Goal: Task Accomplishment & Management: Use online tool/utility

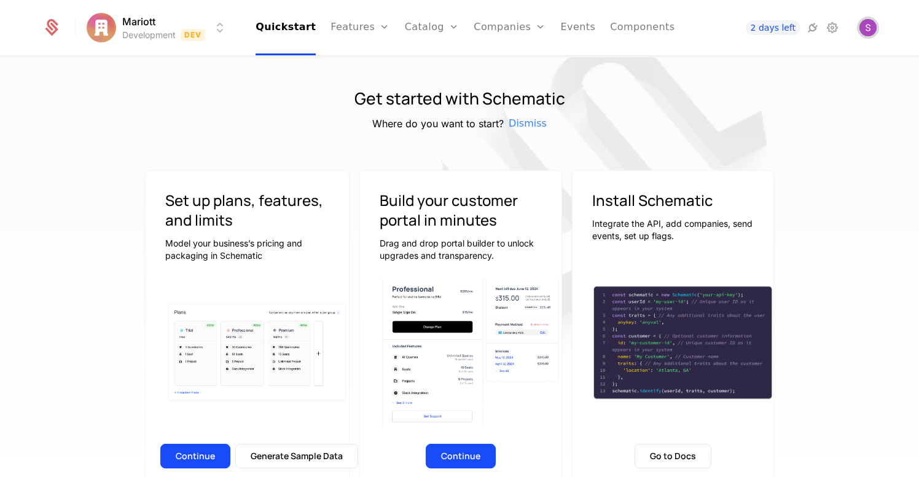
click at [872, 26] on img "Open user button" at bounding box center [867, 27] width 17 height 17
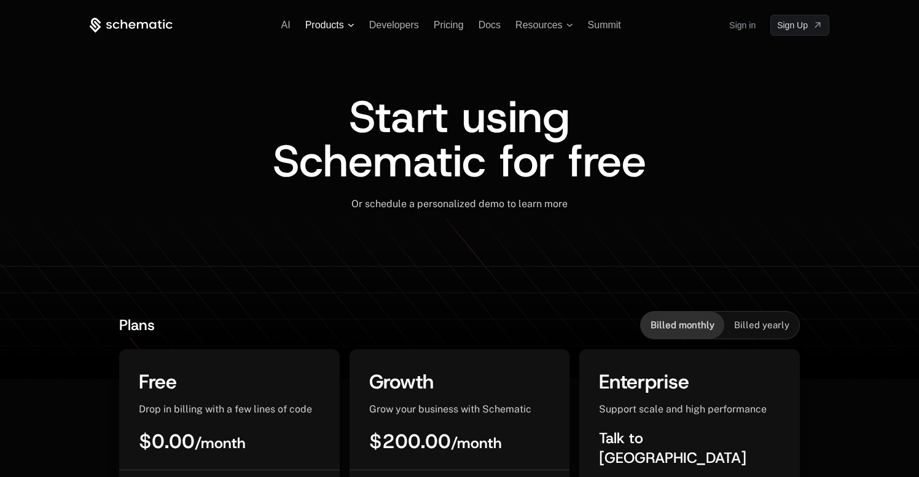
click at [352, 26] on icon at bounding box center [351, 25] width 7 height 4
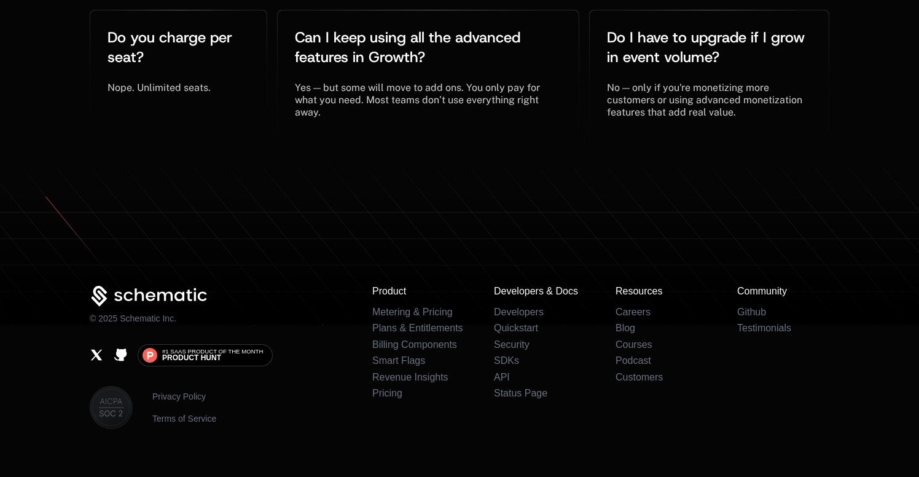
scroll to position [2866, 0]
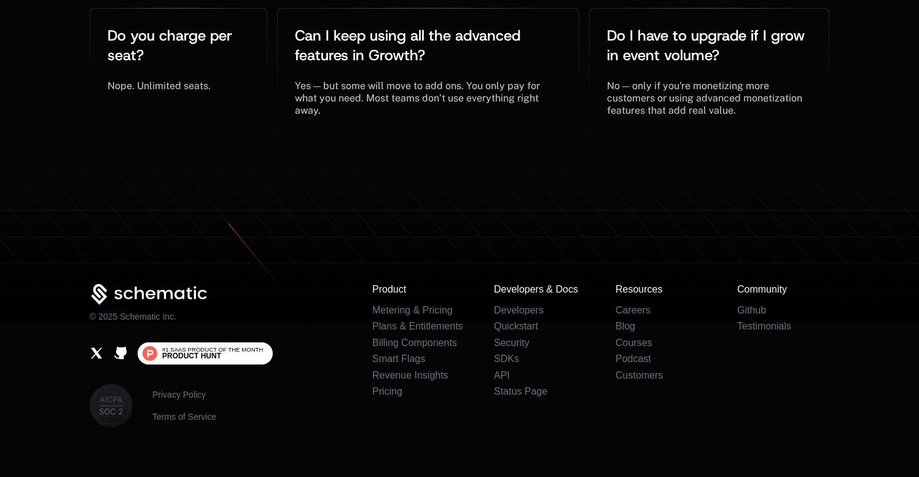
click at [223, 346] on span "#1 SaaS Product of the Month" at bounding box center [212, 349] width 101 height 6
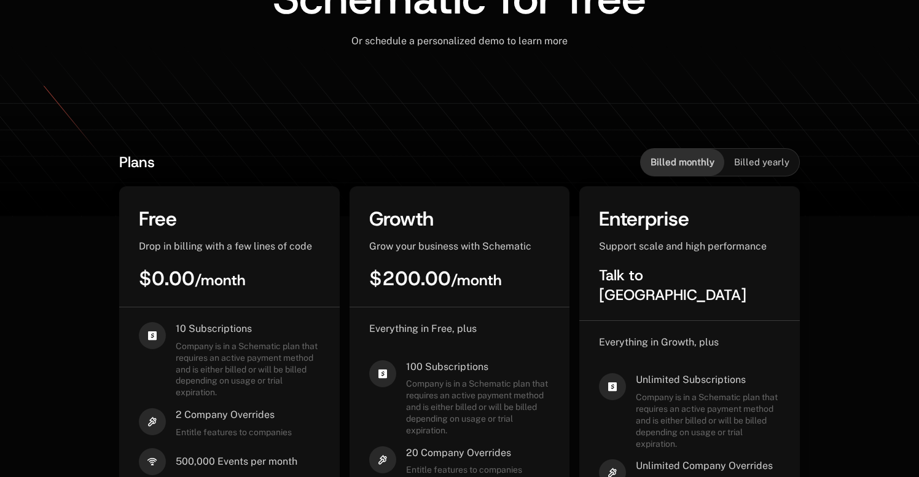
scroll to position [0, 0]
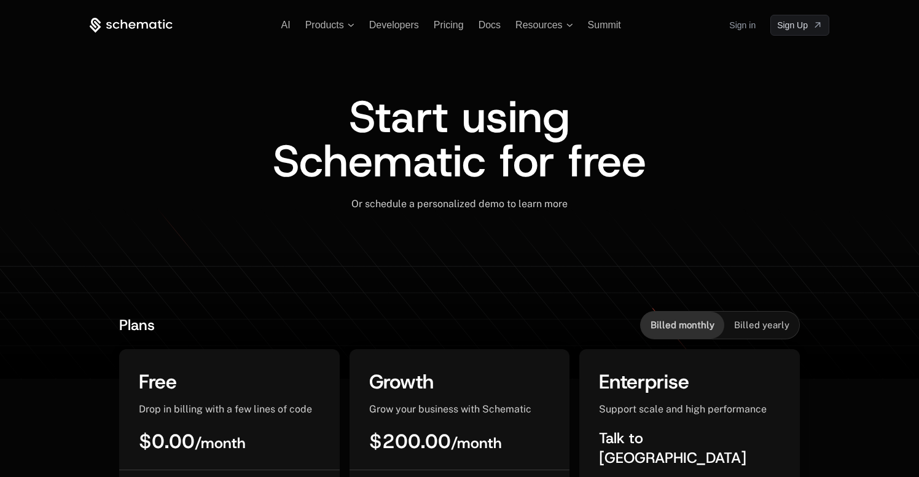
click at [738, 24] on link "Sign in" at bounding box center [742, 25] width 26 height 20
click at [489, 26] on span "Docs" at bounding box center [489, 25] width 22 height 10
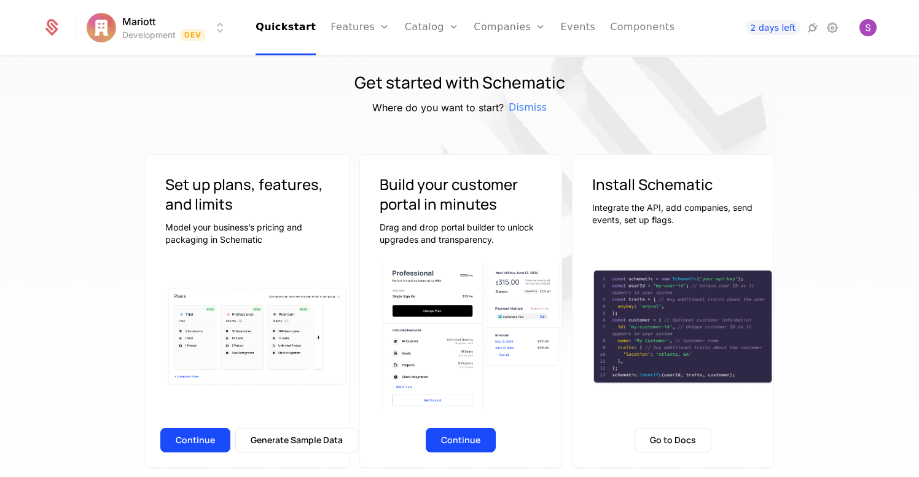
scroll to position [21, 0]
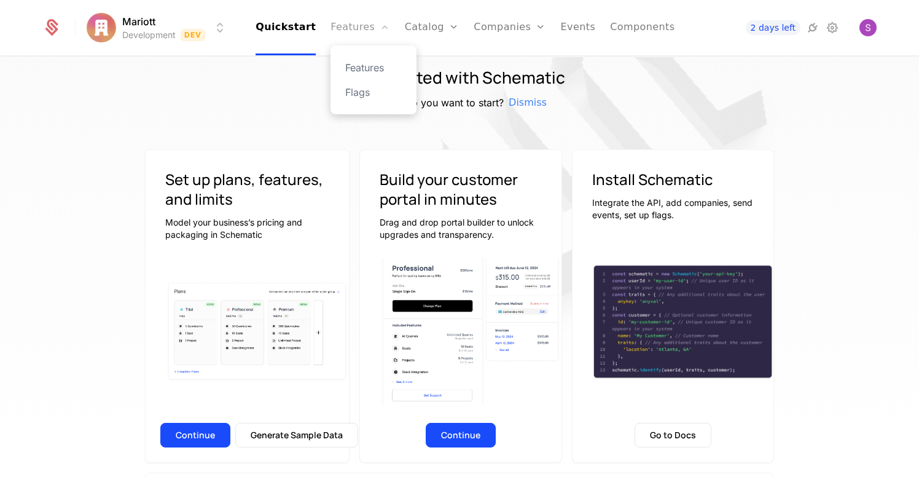
click at [361, 26] on link "Features" at bounding box center [359, 27] width 59 height 55
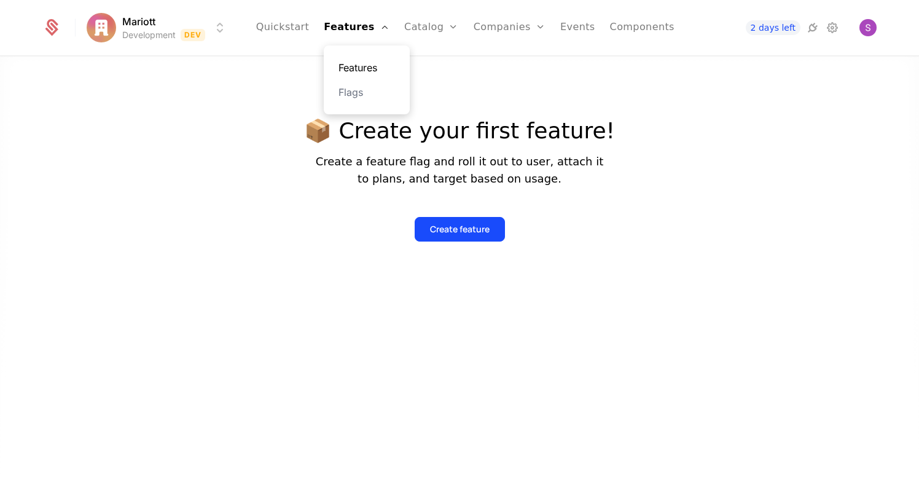
click at [377, 68] on link "Features" at bounding box center [366, 67] width 57 height 15
click at [298, 21] on link "Quickstart" at bounding box center [282, 27] width 53 height 55
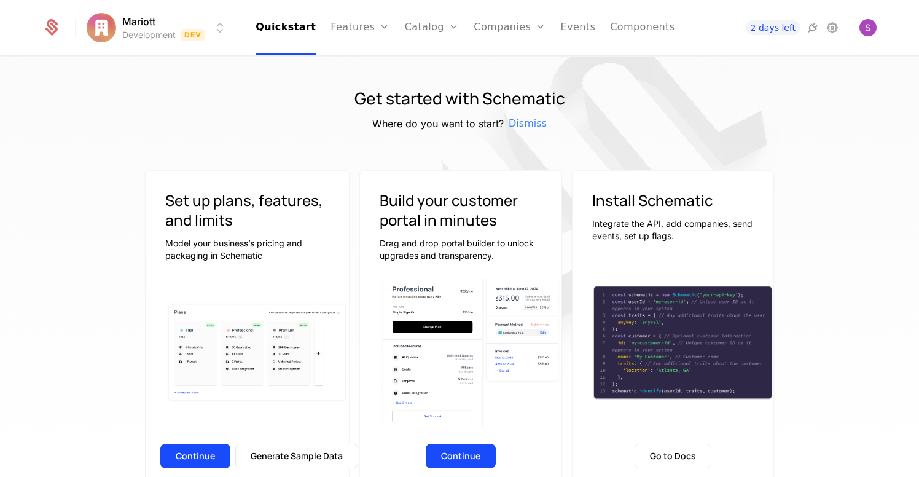
click at [279, 217] on h3 "Set up plans, features, and limits" at bounding box center [247, 209] width 164 height 39
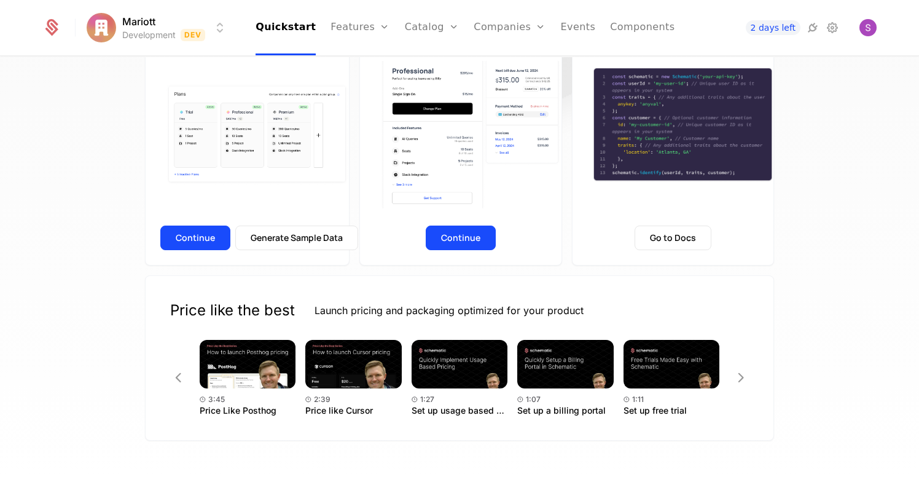
scroll to position [233, 0]
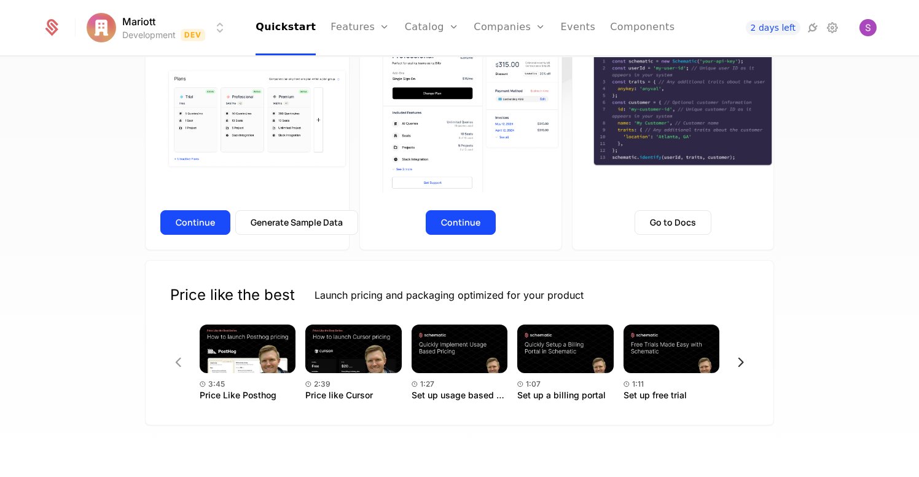
click at [742, 360] on icon "Next" at bounding box center [741, 362] width 16 height 16
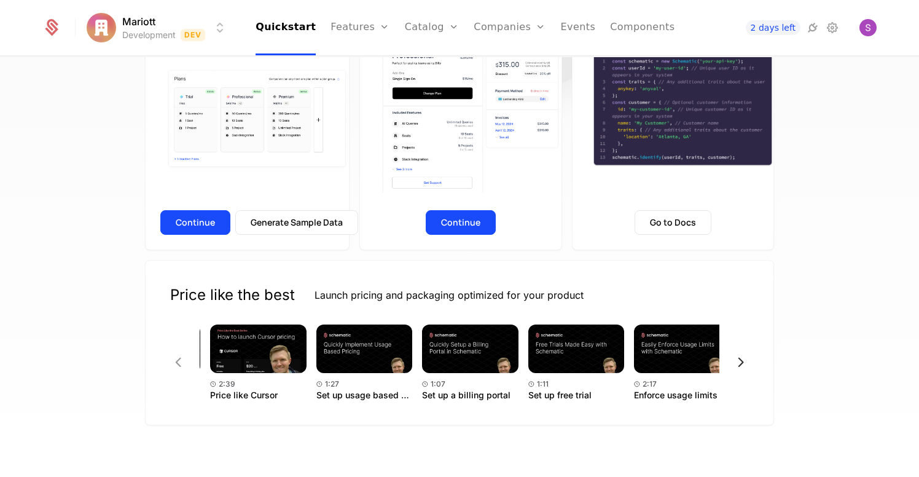
scroll to position [0, 106]
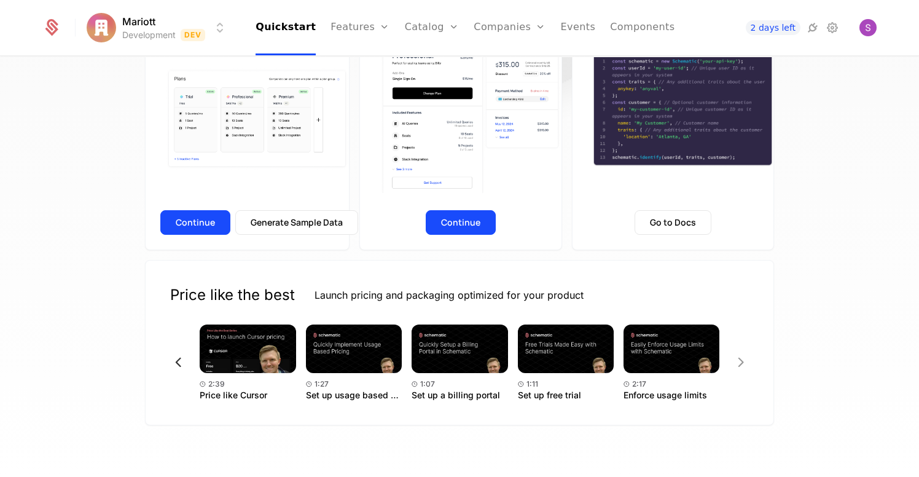
click at [179, 357] on icon "Previous" at bounding box center [178, 362] width 16 height 16
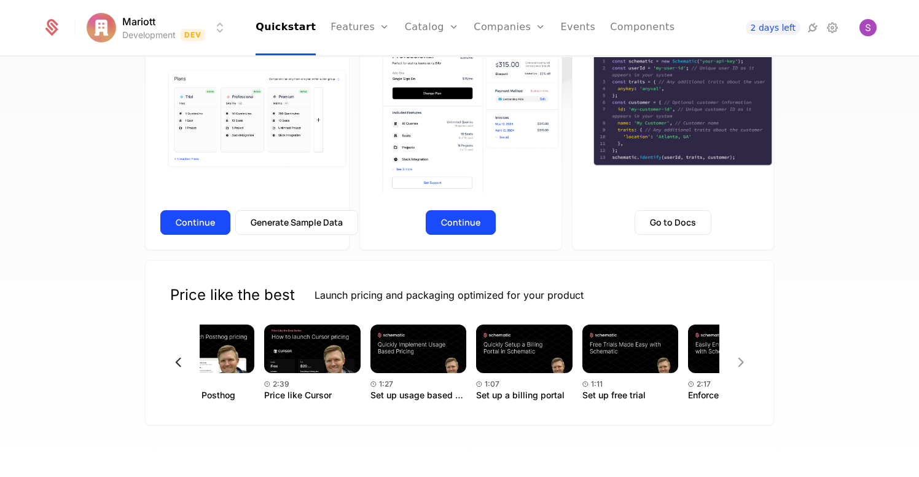
scroll to position [0, 0]
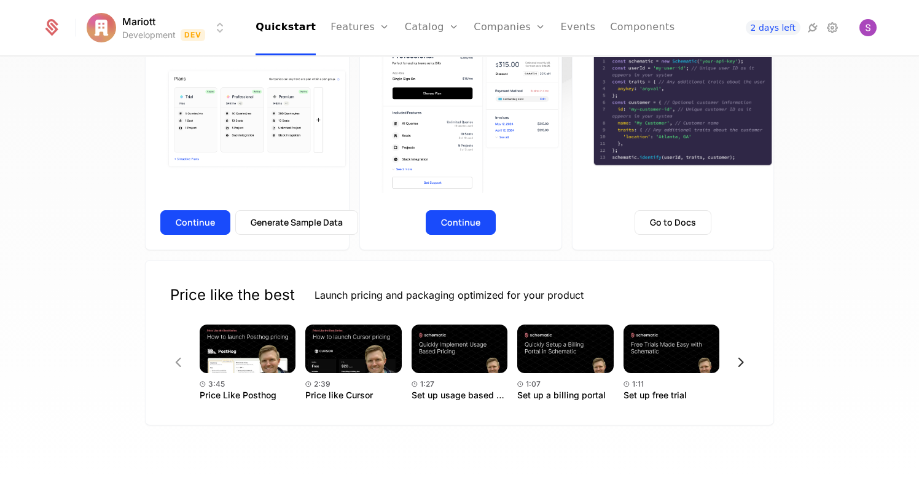
click at [737, 357] on icon "Next" at bounding box center [741, 362] width 16 height 16
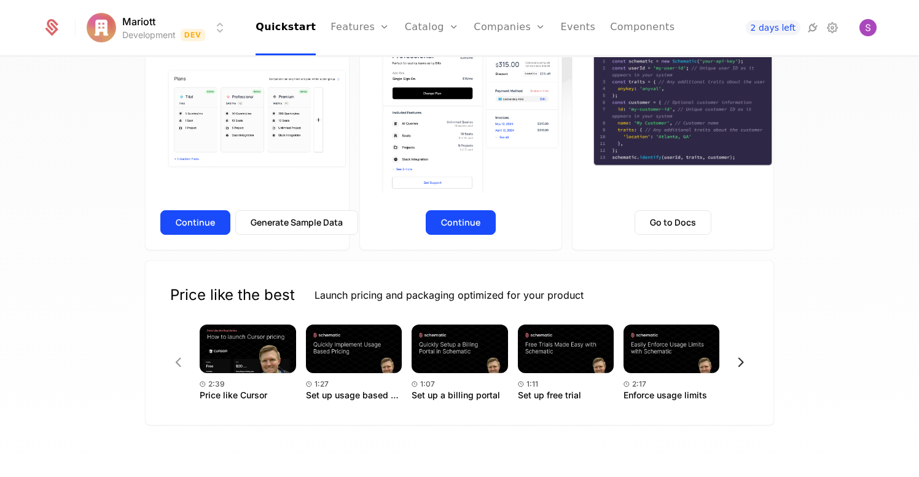
click at [737, 357] on icon "Next" at bounding box center [741, 362] width 16 height 16
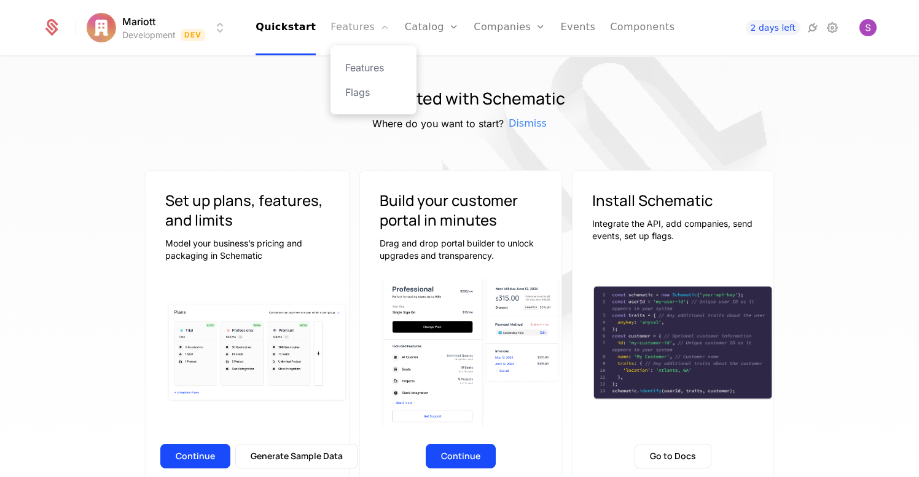
click at [380, 36] on link "Features" at bounding box center [359, 27] width 59 height 55
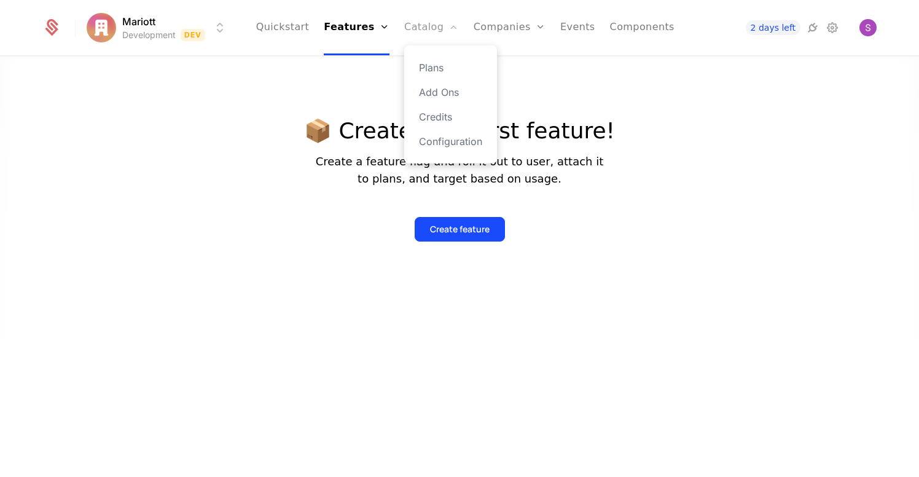
click at [436, 26] on link "Catalog" at bounding box center [431, 27] width 55 height 55
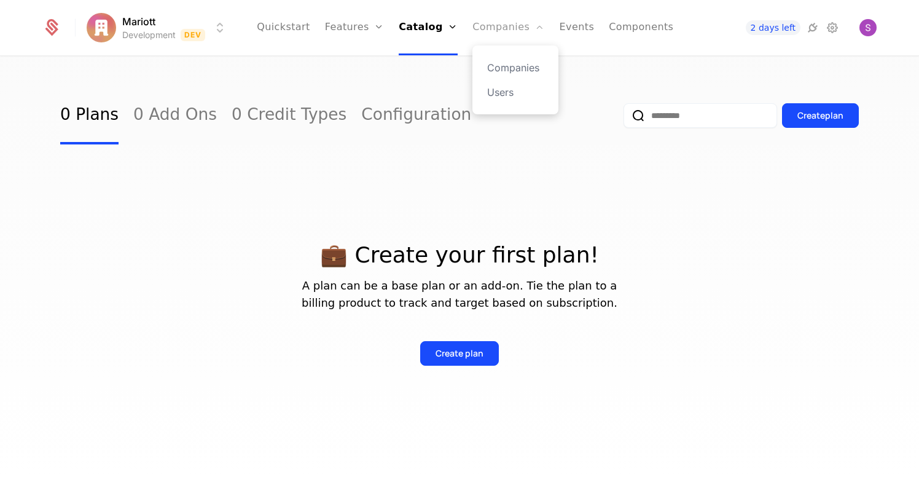
click at [527, 26] on link "Companies" at bounding box center [508, 27] width 72 height 55
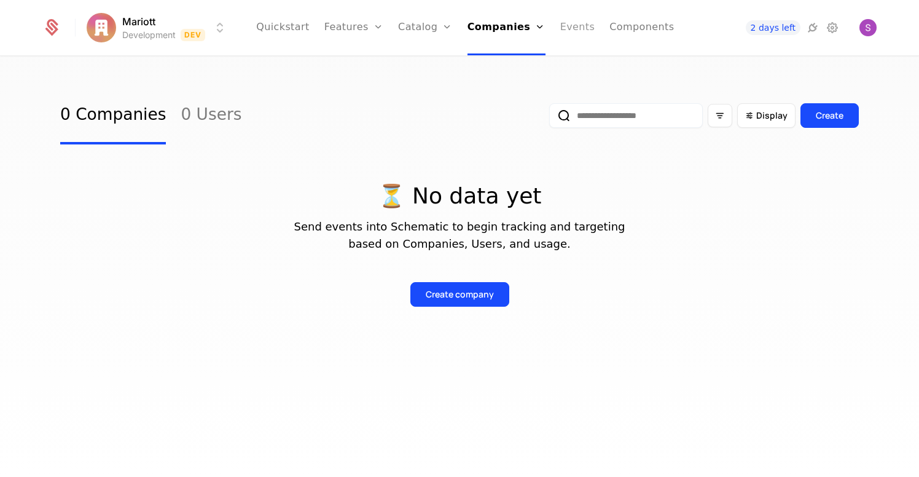
click at [580, 26] on link "Events" at bounding box center [577, 27] width 35 height 55
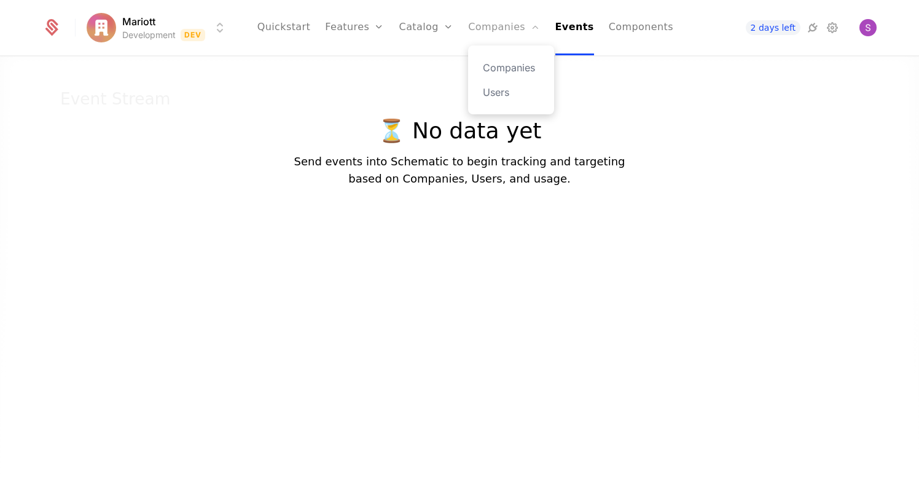
click at [529, 18] on link "Companies" at bounding box center [504, 27] width 72 height 55
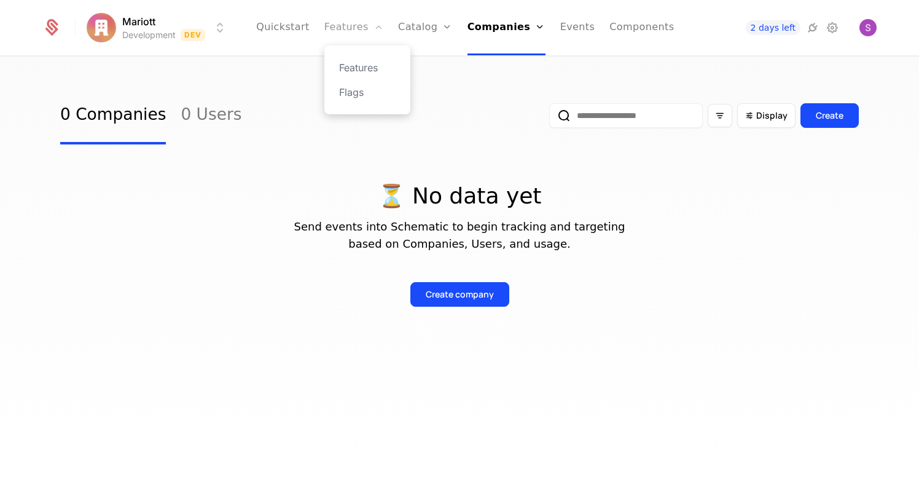
click at [373, 25] on link "Features" at bounding box center [353, 27] width 59 height 55
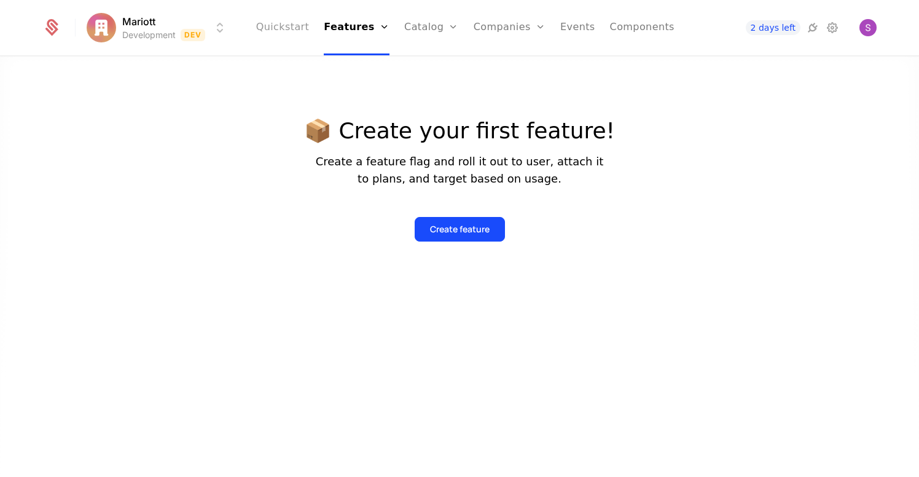
click at [310, 26] on link "Quickstart" at bounding box center [282, 27] width 53 height 55
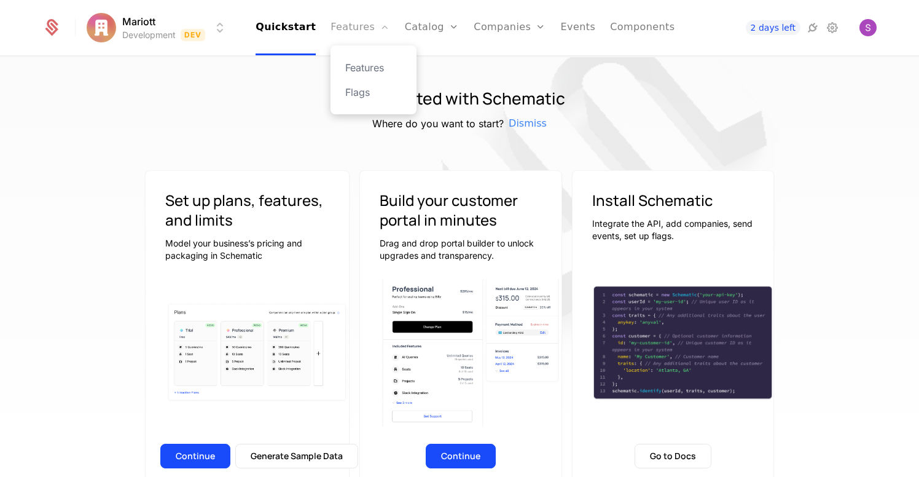
click at [356, 27] on link "Features" at bounding box center [359, 27] width 59 height 55
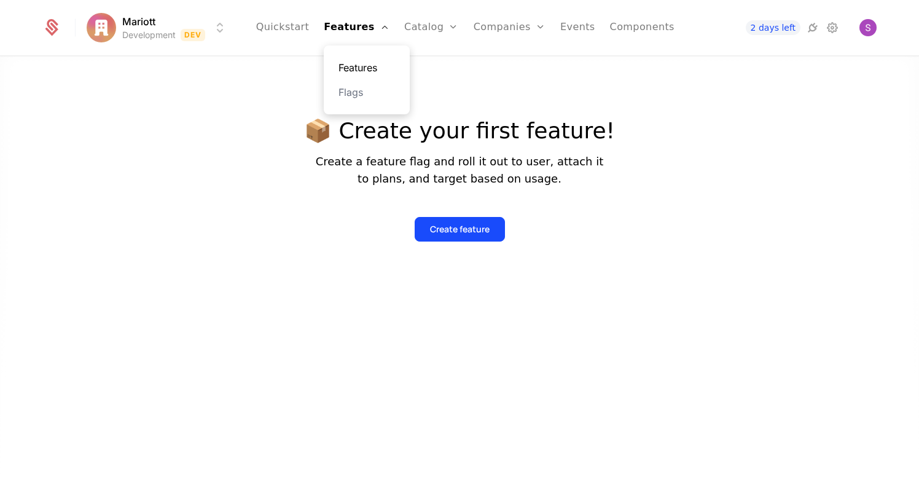
click at [352, 64] on link "Features" at bounding box center [366, 67] width 57 height 15
click at [425, 217] on button "Create feature" at bounding box center [460, 229] width 90 height 25
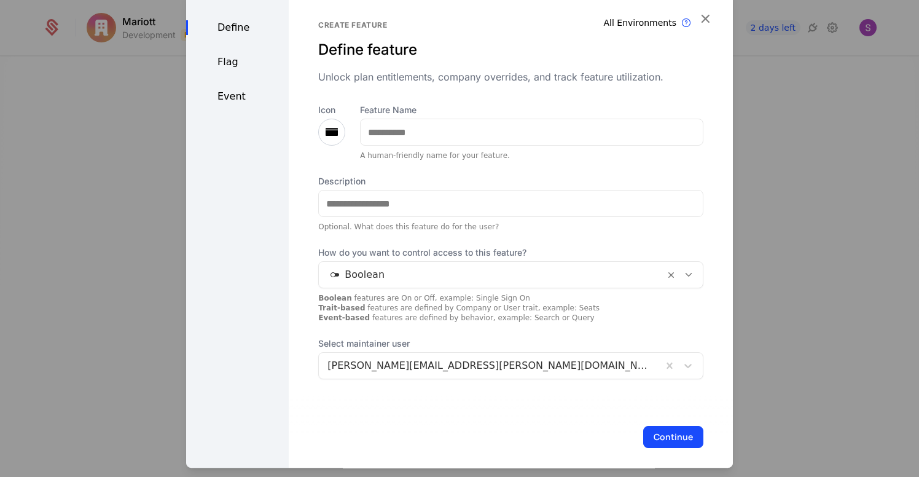
scroll to position [10, 0]
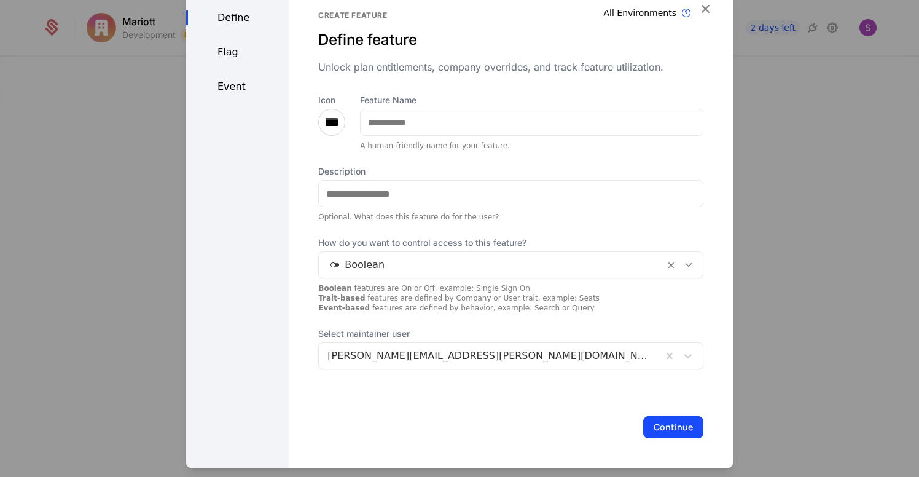
click at [241, 47] on div "Flag" at bounding box center [237, 52] width 103 height 15
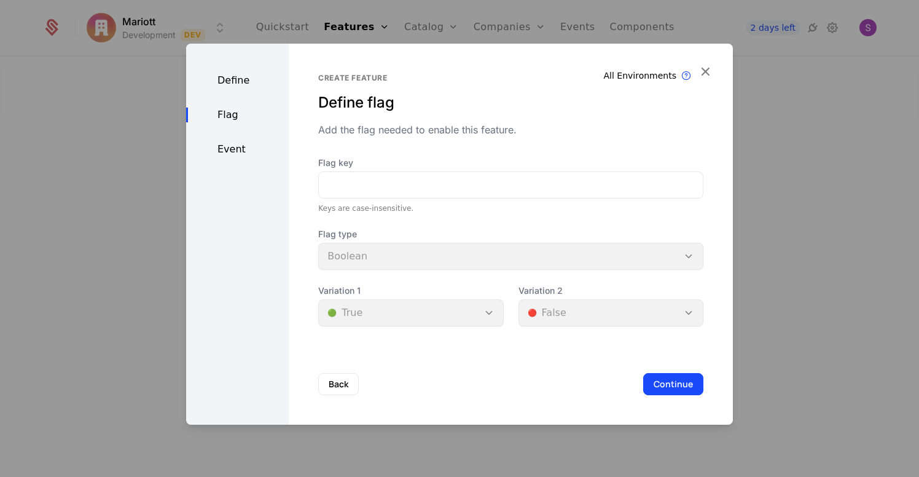
click at [225, 155] on div "Event" at bounding box center [237, 149] width 103 height 15
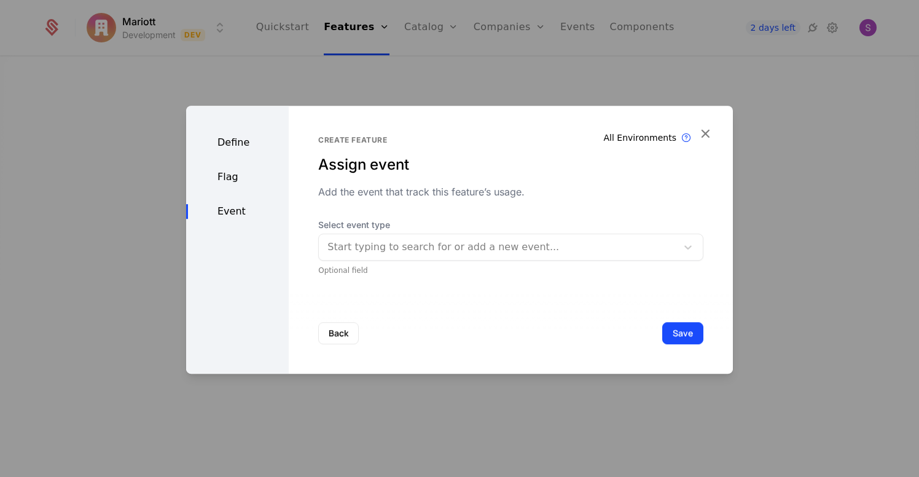
click at [410, 246] on div at bounding box center [497, 246] width 341 height 17
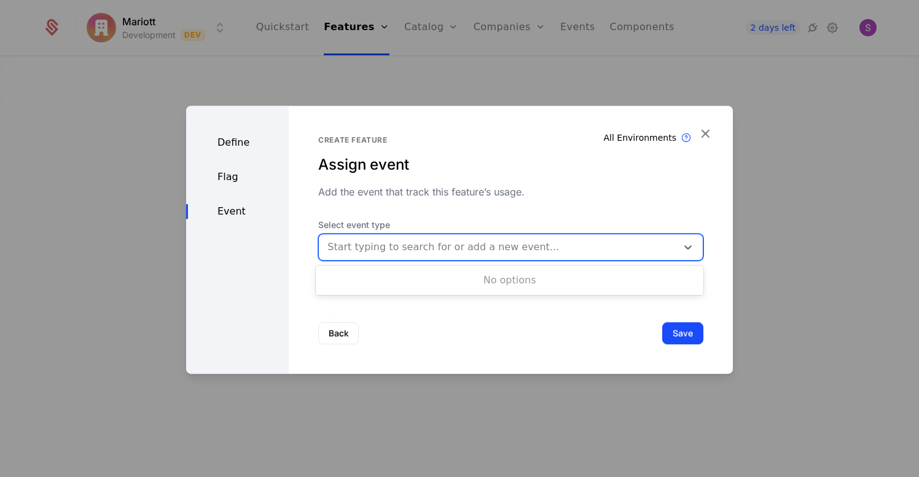
click at [708, 124] on div "Create feature Assign event Add the event that track this feature’s usage. Sele…" at bounding box center [511, 240] width 444 height 268
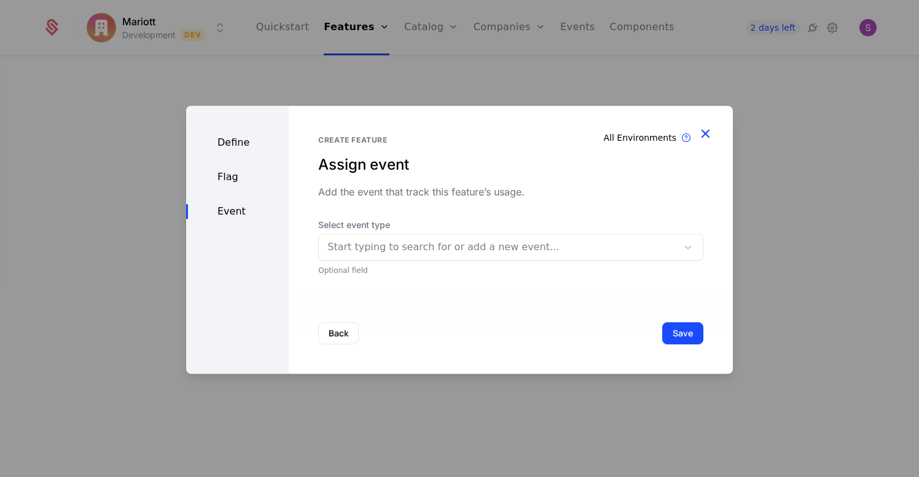
click at [703, 134] on icon "button" at bounding box center [705, 133] width 16 height 16
